Goal: Find specific page/section: Find specific page/section

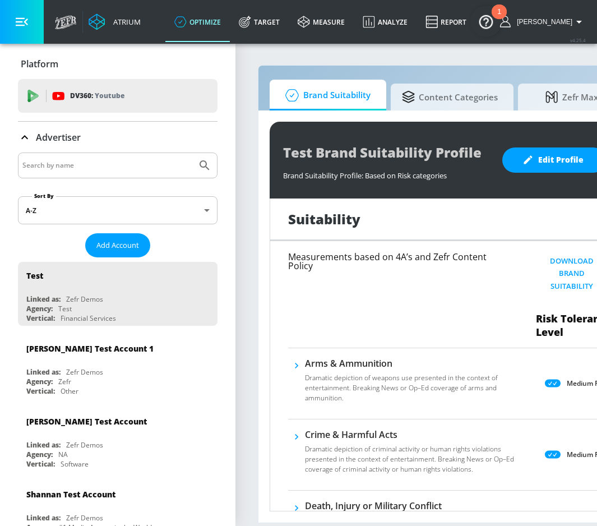
scroll to position [0, 57]
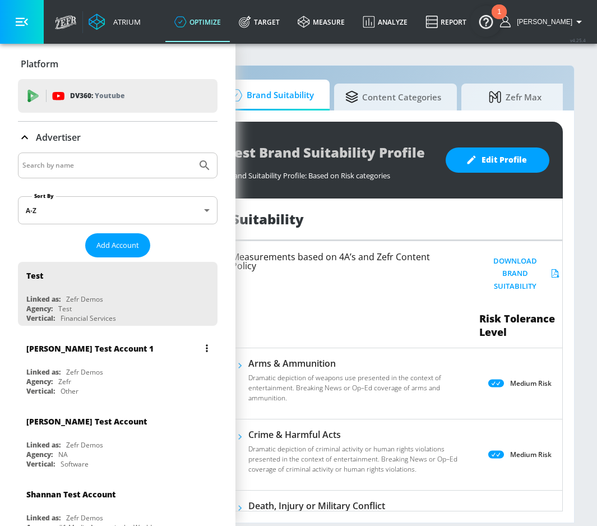
click at [109, 362] on div "[PERSON_NAME] Test Account 1 Linked as: Zefr Demos Agency: Zefr Vertical: Other" at bounding box center [118, 367] width 200 height 64
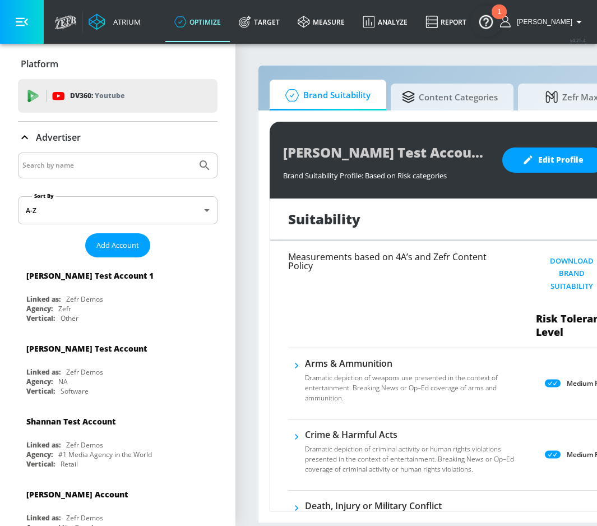
scroll to position [0, 57]
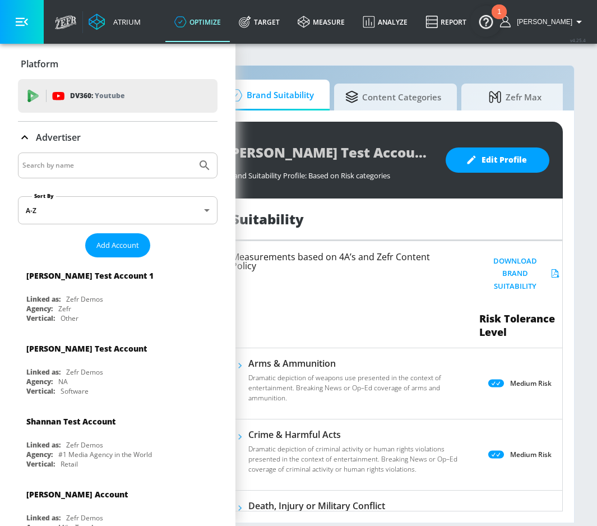
click at [540, 218] on html "Atrium optimize Target measure Analyze Report optimize Target measure Analyze R…" at bounding box center [241, 263] width 597 height 526
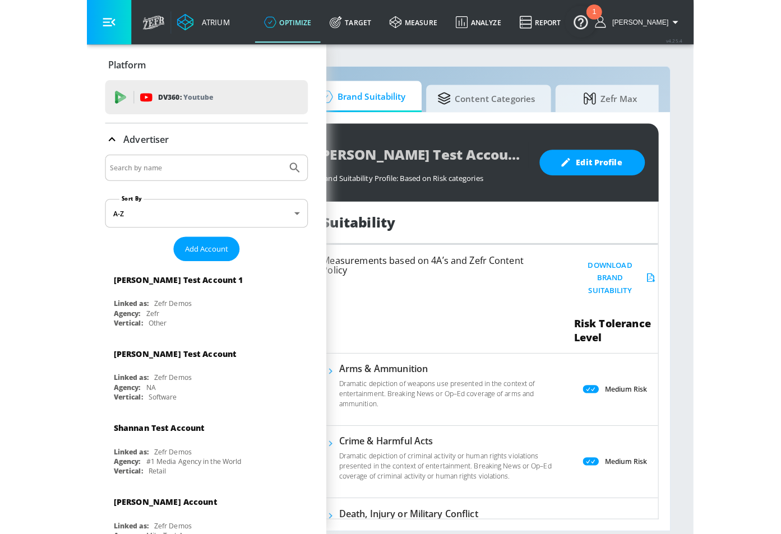
scroll to position [0, 0]
